Goal: Task Accomplishment & Management: Use online tool/utility

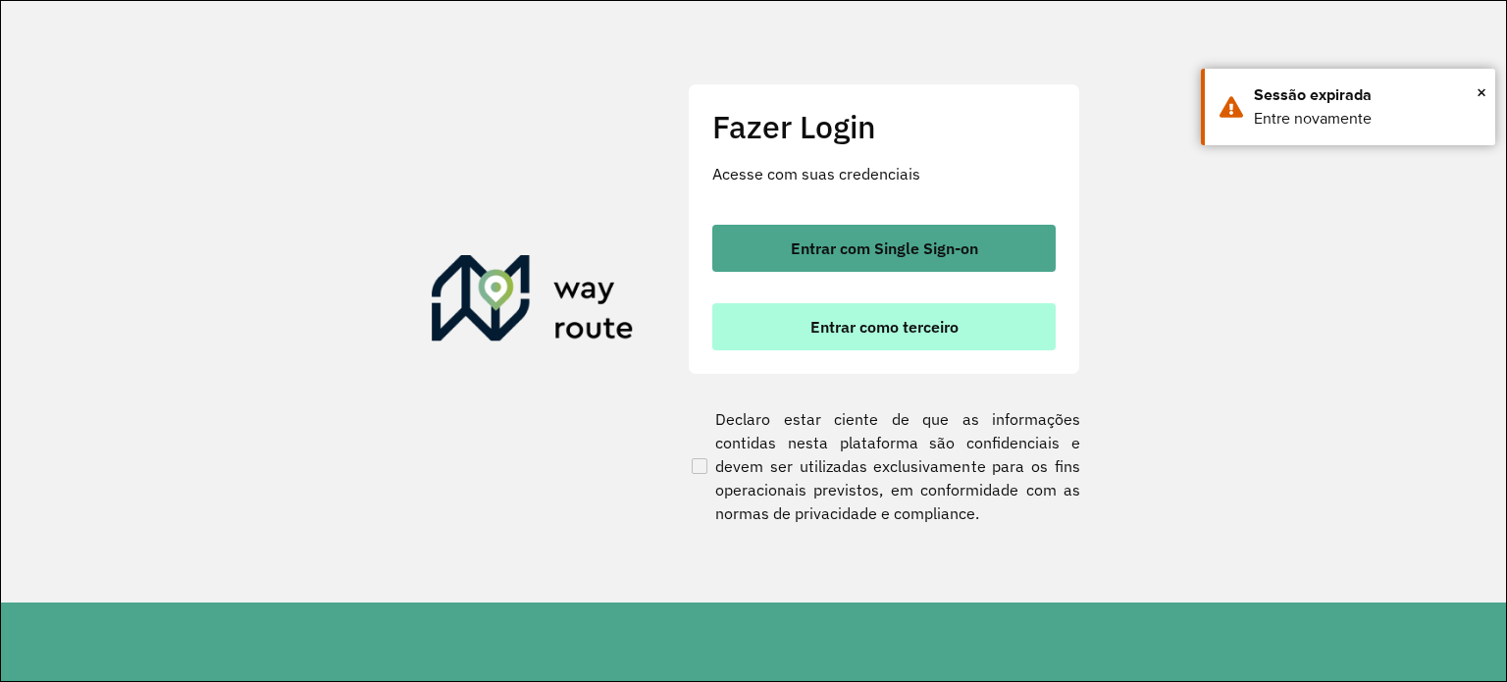
click at [780, 317] on button "Entrar como terceiro" at bounding box center [883, 326] width 343 height 47
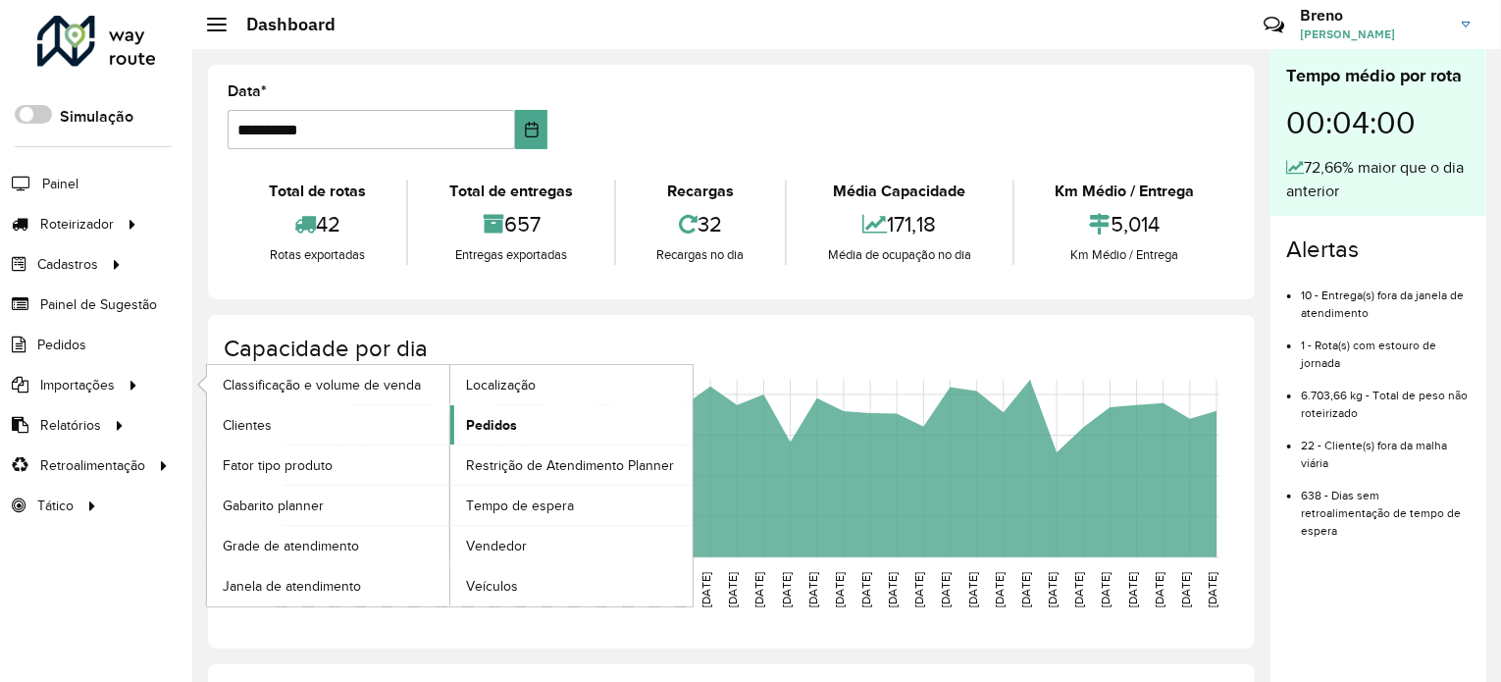
click at [482, 435] on link "Pedidos" at bounding box center [571, 424] width 242 height 39
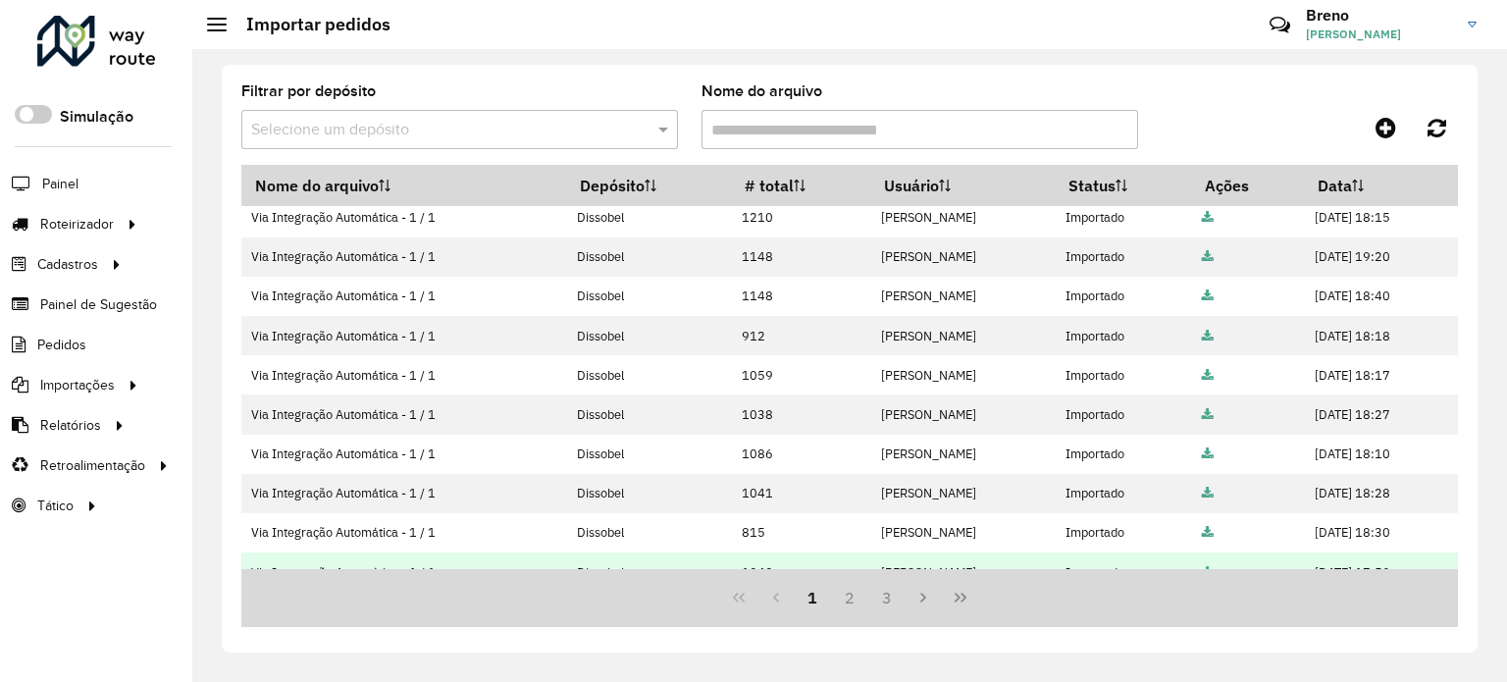
scroll to position [421, 0]
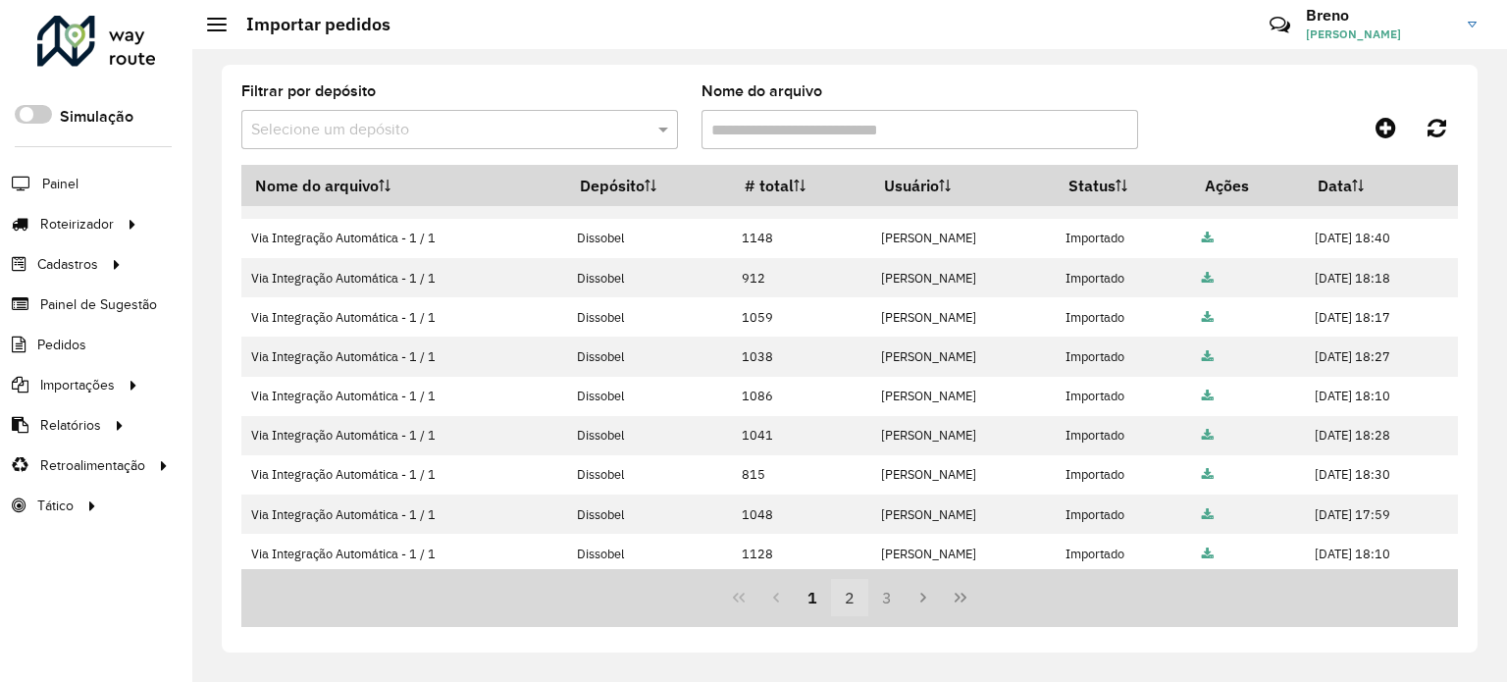
click at [844, 590] on button "2" at bounding box center [849, 597] width 37 height 37
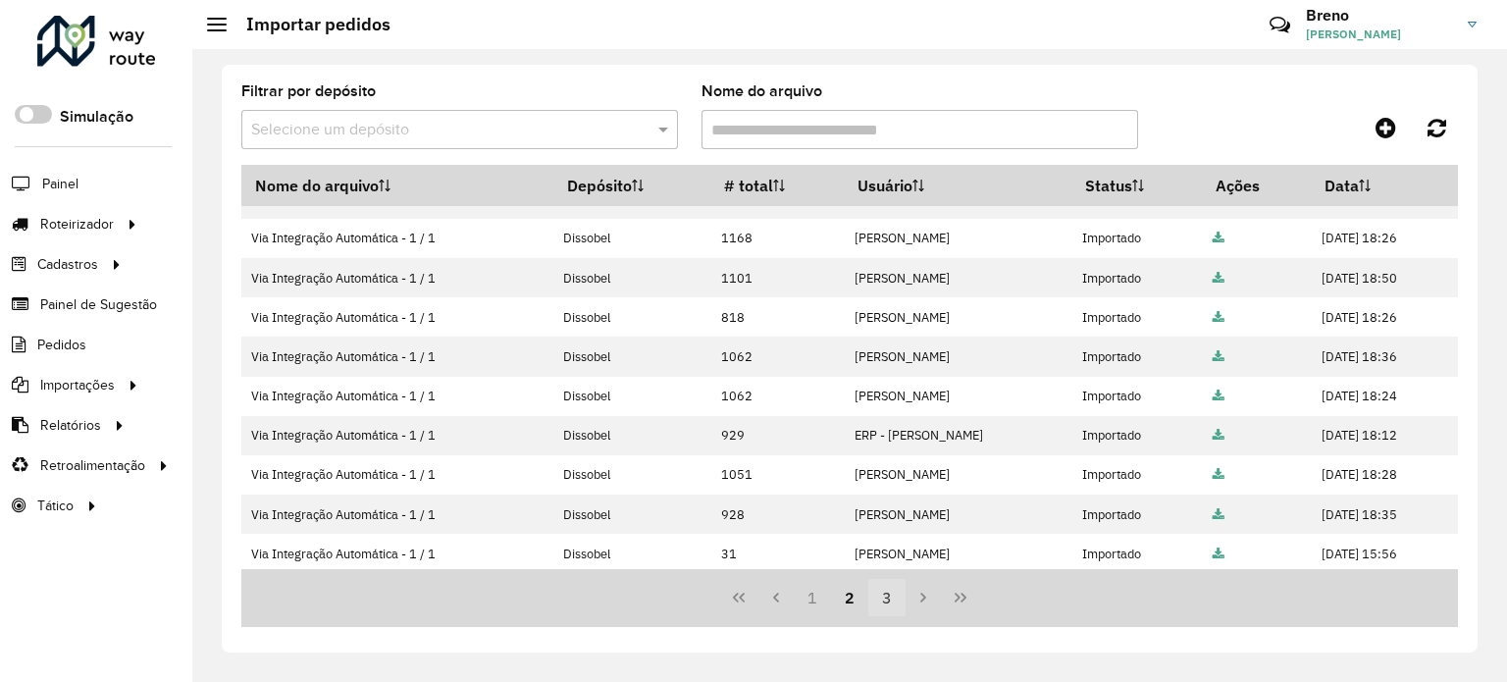
click at [869, 600] on button "3" at bounding box center [886, 597] width 37 height 37
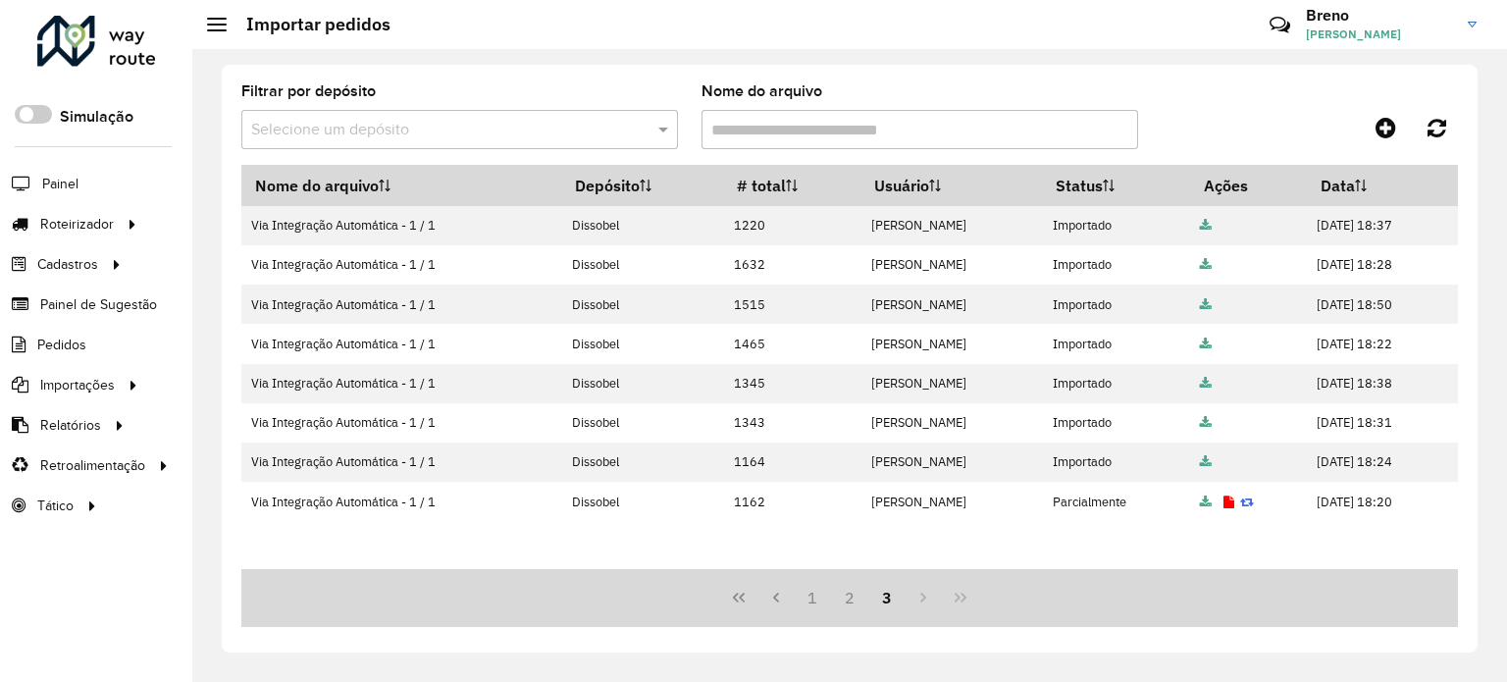
scroll to position [0, 0]
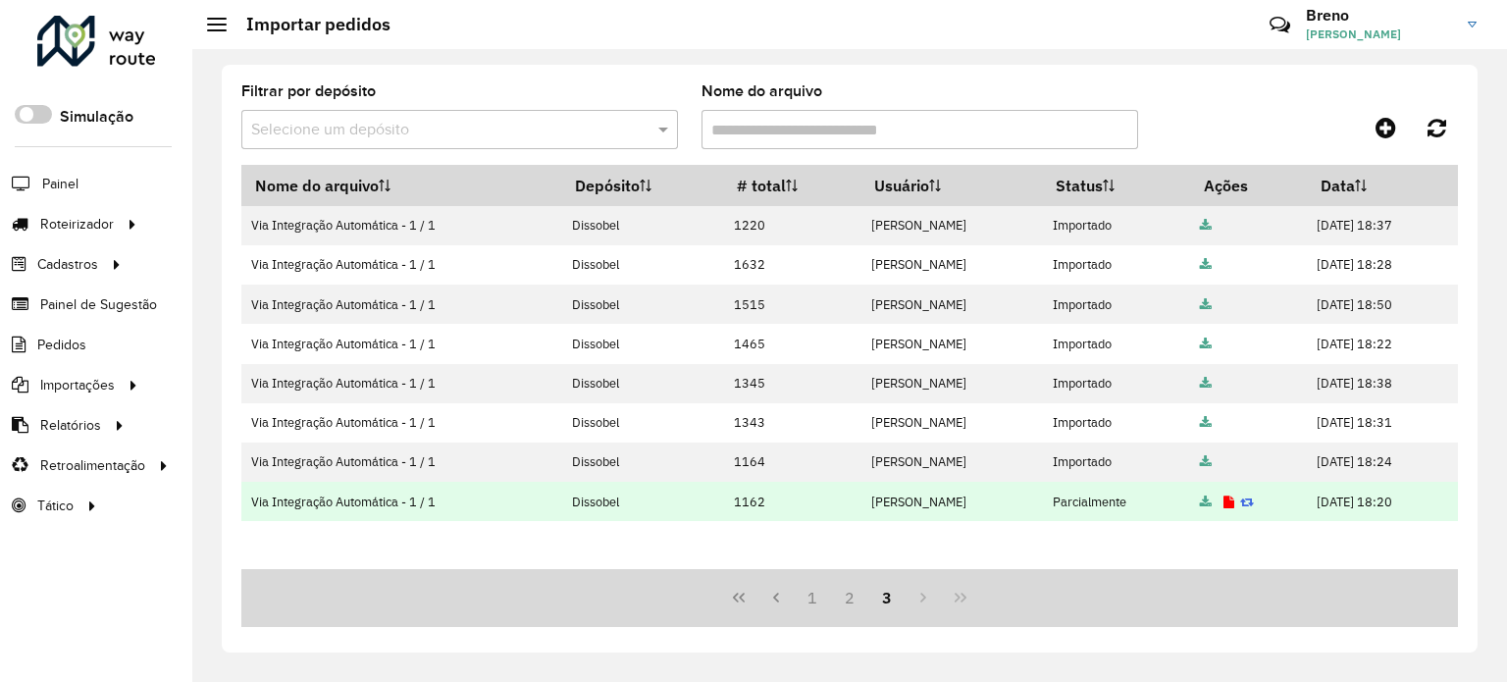
click at [1224, 501] on icon at bounding box center [1229, 503] width 11 height 13
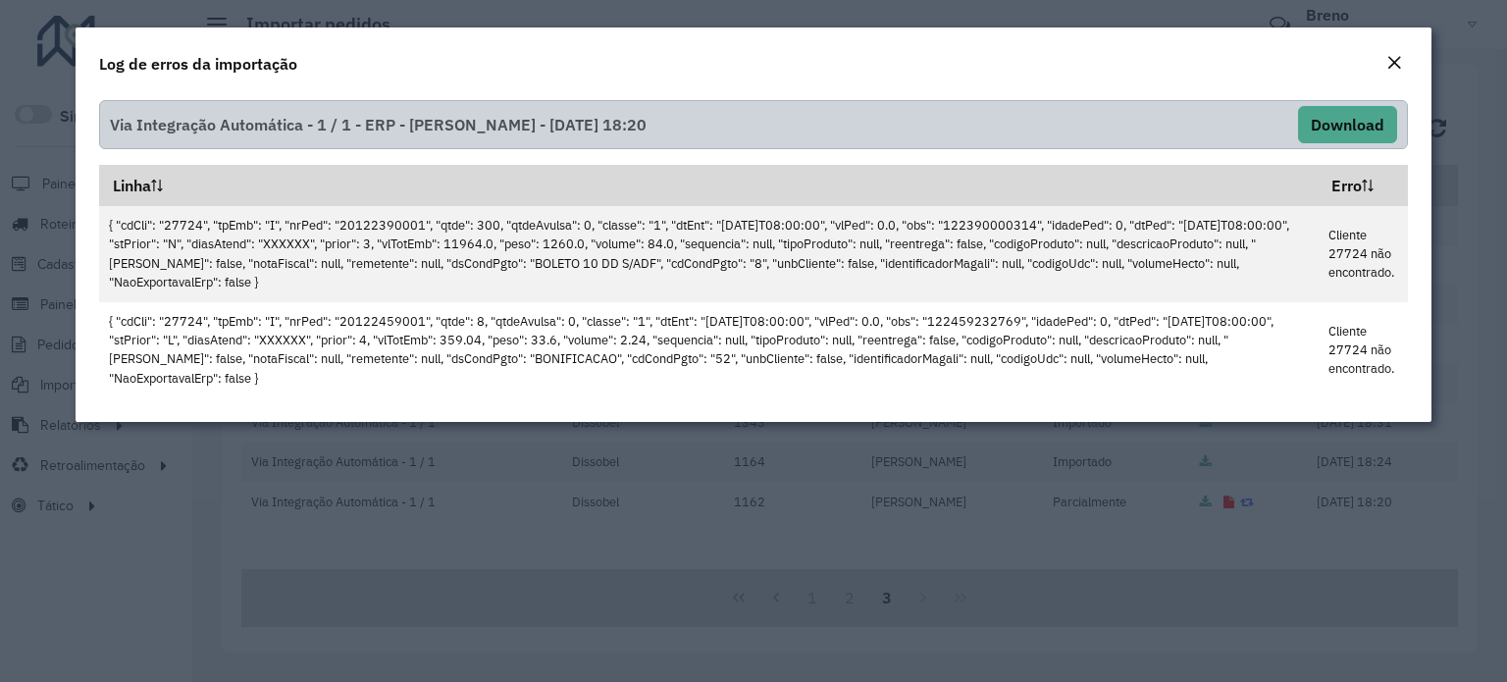
click at [1401, 63] on em "Close" at bounding box center [1395, 63] width 16 height 16
